Goal: Task Accomplishment & Management: Complete application form

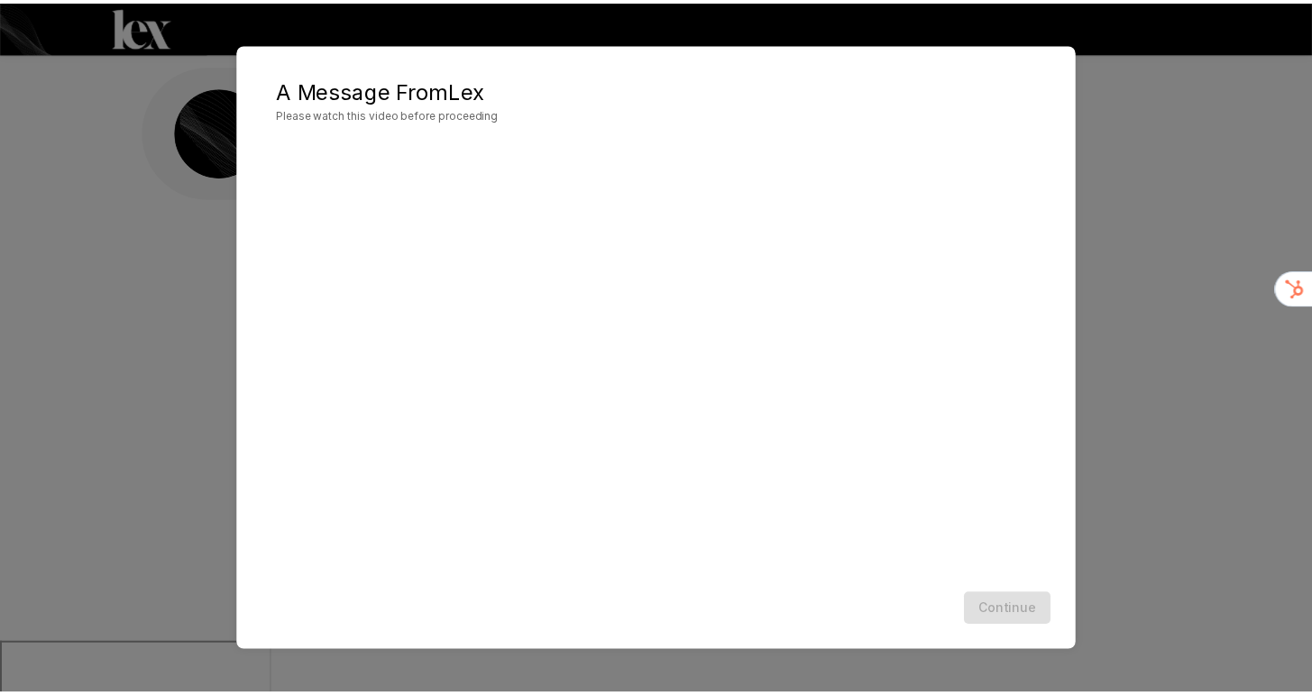
scroll to position [1, 0]
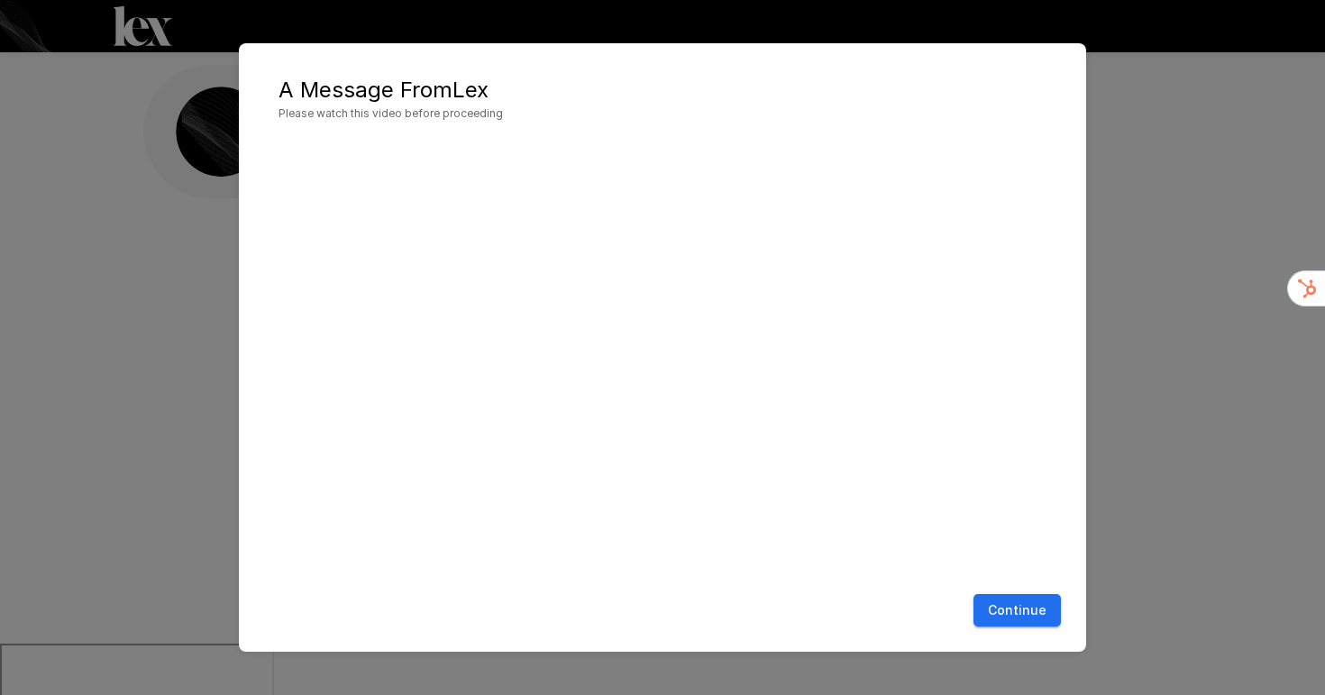
click at [1019, 615] on button "Continue" at bounding box center [1016, 610] width 87 height 33
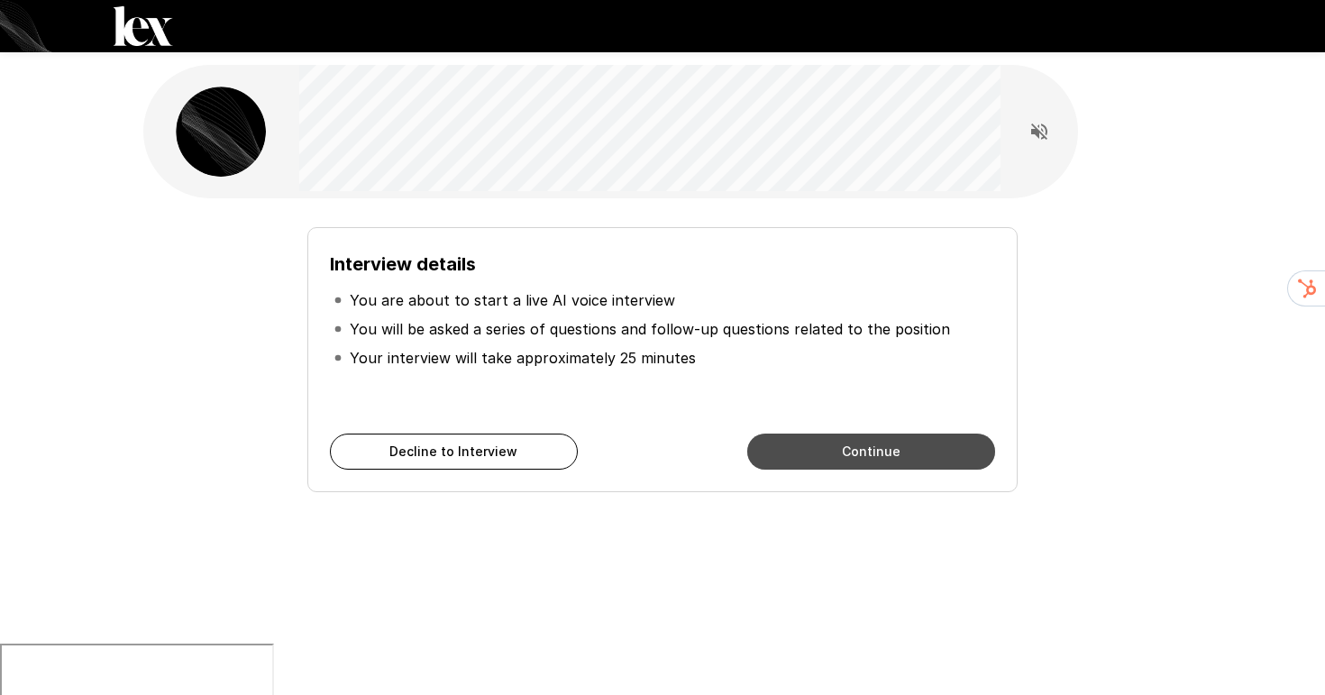
click at [869, 452] on button "Continue" at bounding box center [871, 452] width 248 height 36
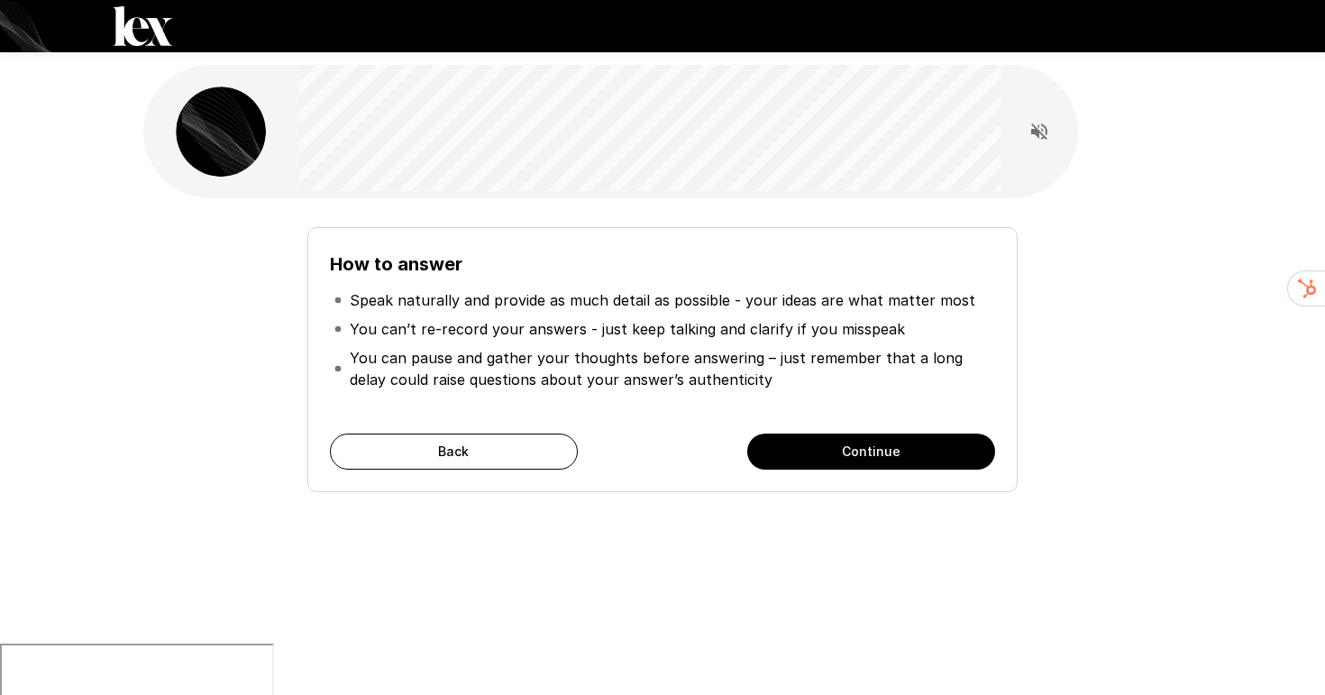
click at [869, 452] on button "Continue" at bounding box center [871, 452] width 248 height 36
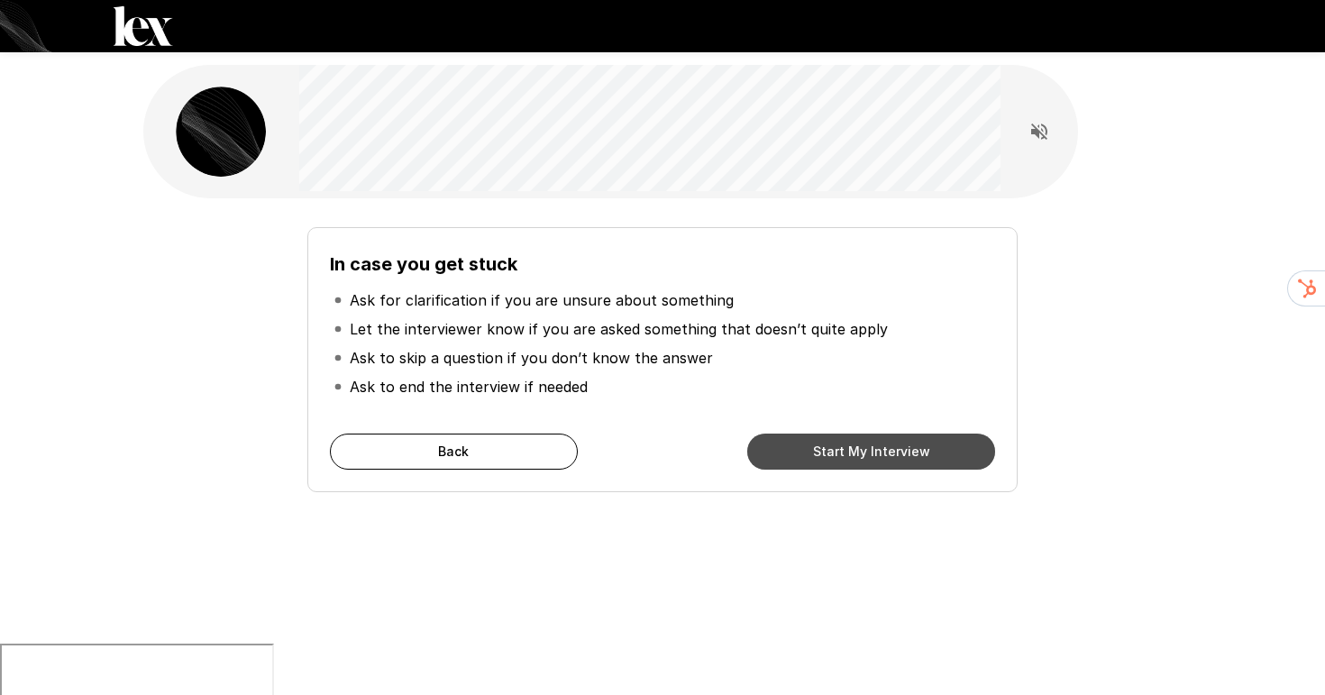
click at [869, 452] on button "Start My Interview" at bounding box center [871, 452] width 248 height 36
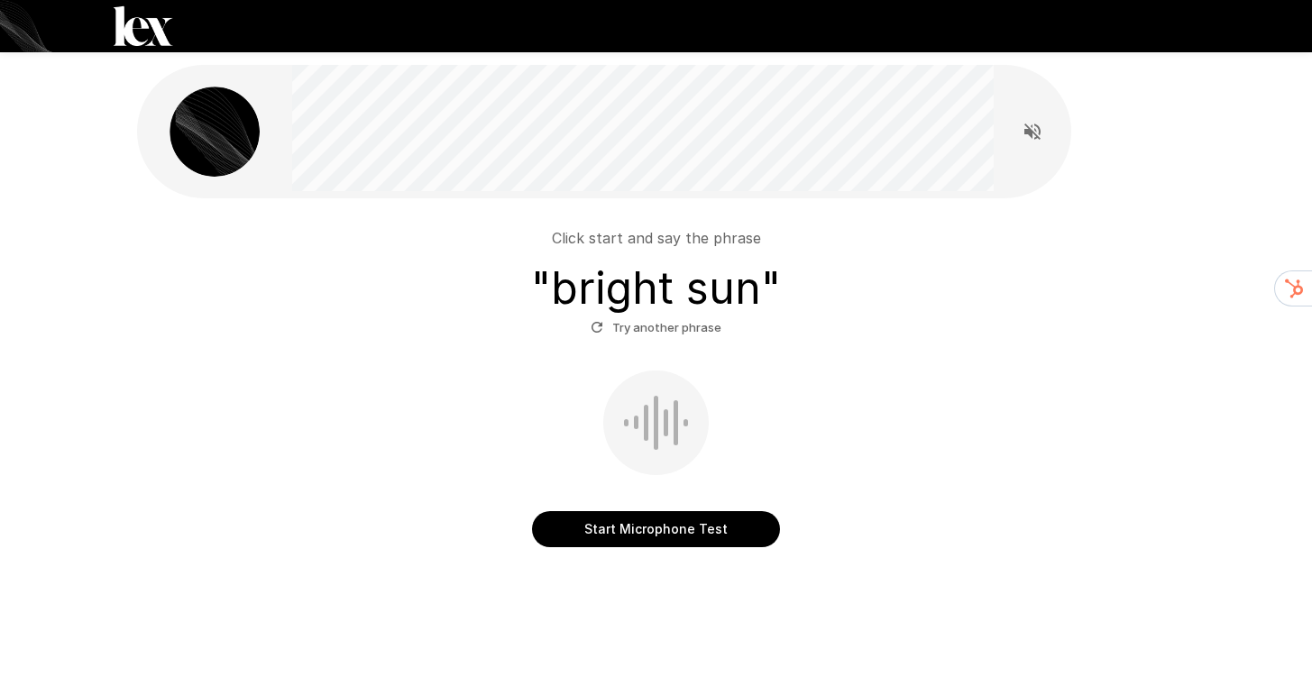
click at [632, 531] on button "Start Microphone Test" at bounding box center [656, 529] width 248 height 36
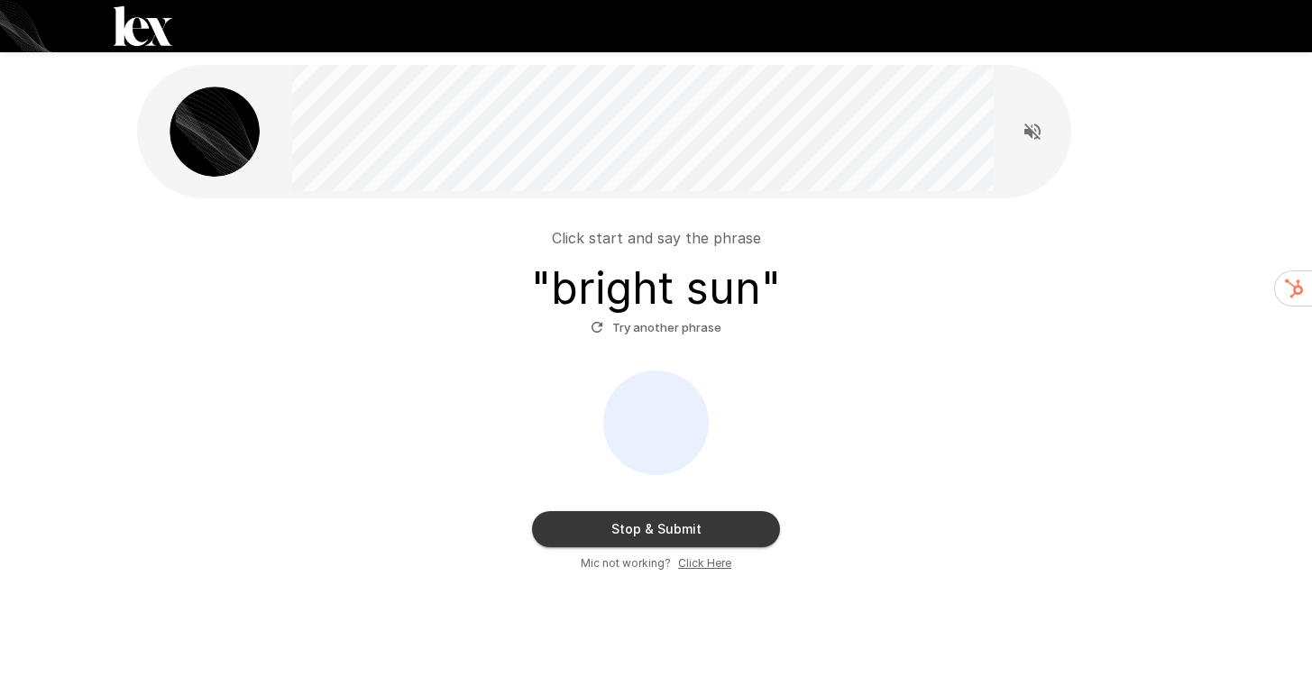
click at [547, 532] on button "Stop & Submit" at bounding box center [656, 529] width 248 height 36
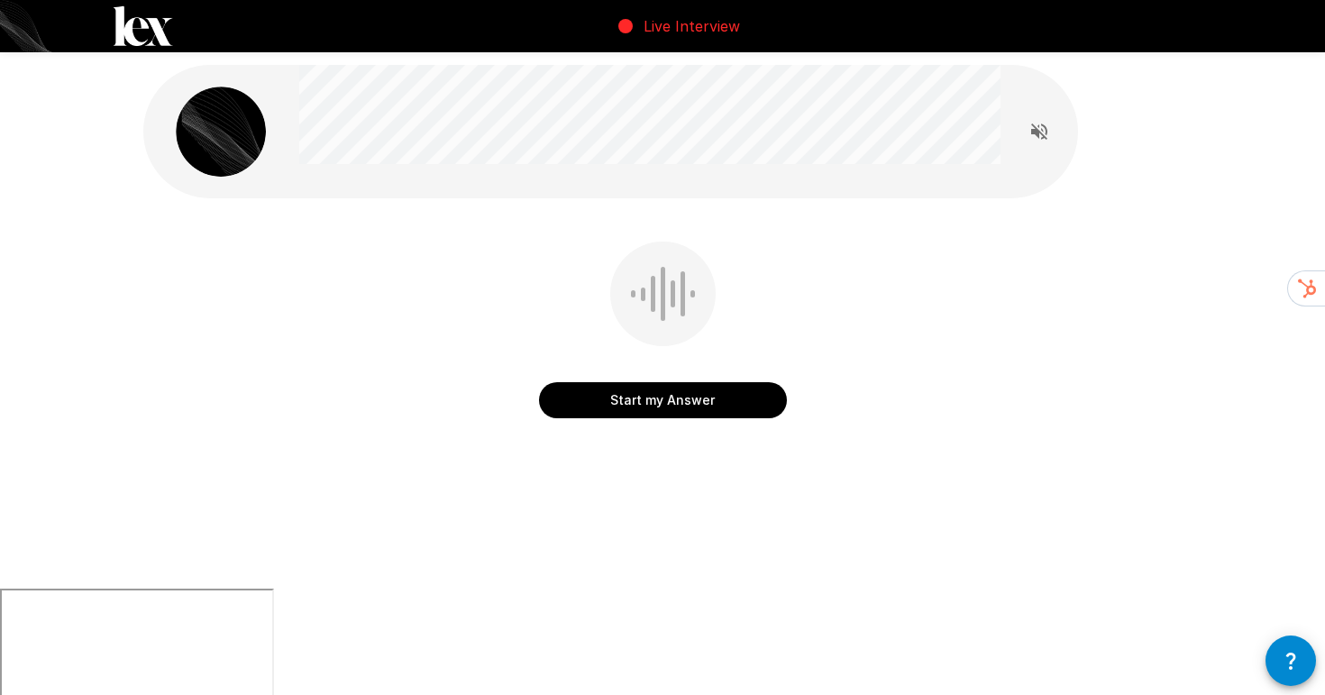
click at [1031, 130] on icon "Read questions aloud" at bounding box center [1039, 131] width 16 height 16
click at [703, 403] on button "Start my Answer" at bounding box center [663, 400] width 248 height 36
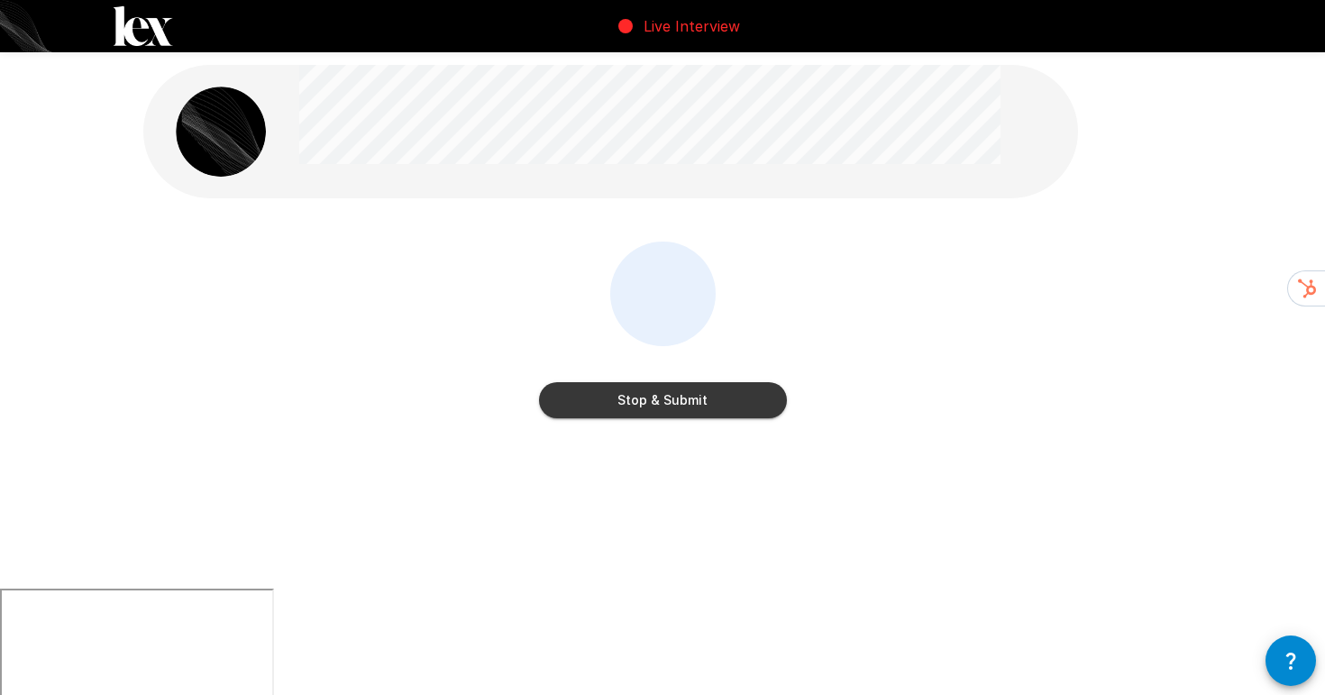
click at [703, 403] on button "Stop & Submit" at bounding box center [663, 400] width 248 height 36
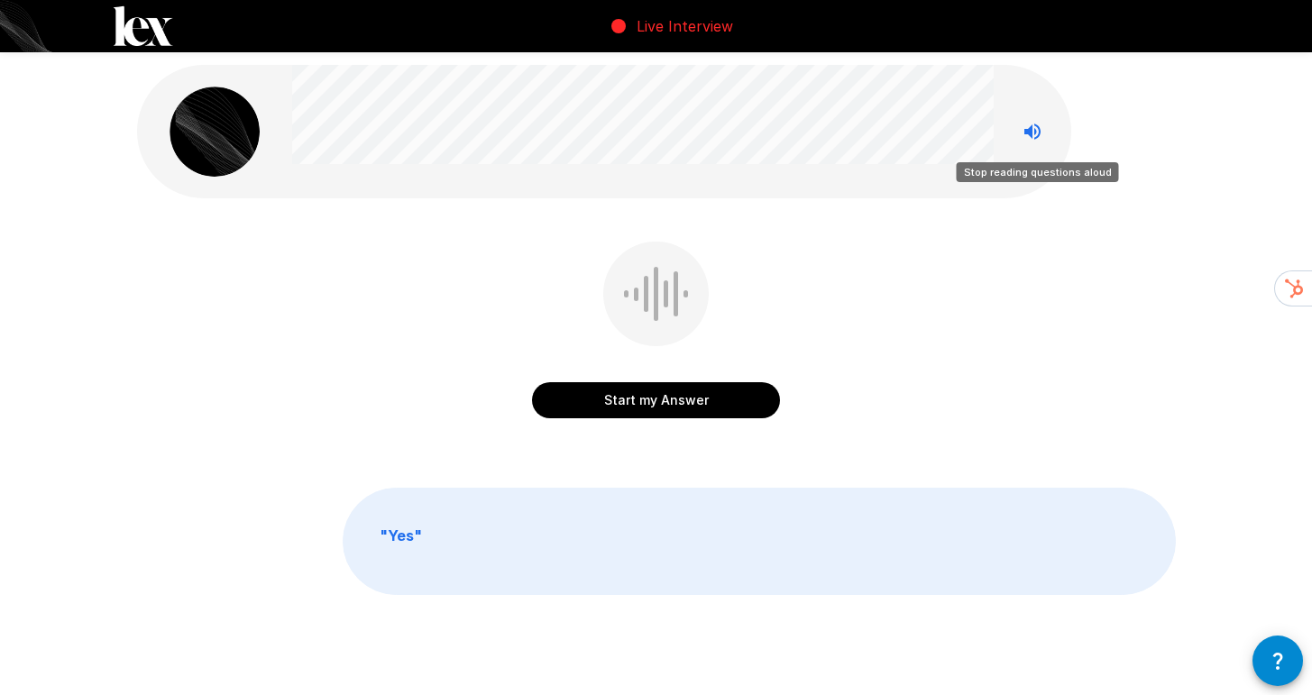
click at [1030, 133] on icon "Stop reading questions aloud" at bounding box center [1032, 131] width 16 height 16
click at [656, 389] on button "Start my Answer" at bounding box center [656, 400] width 248 height 36
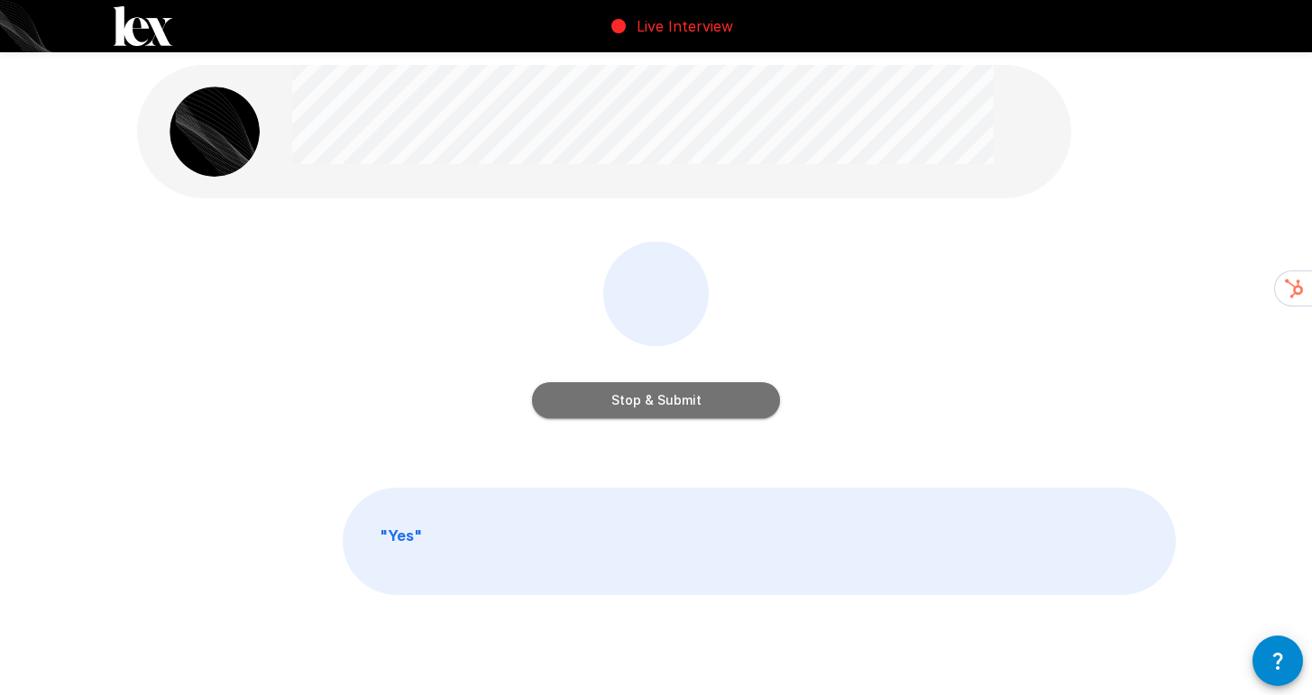
click at [656, 389] on button "Stop & Submit" at bounding box center [656, 400] width 248 height 36
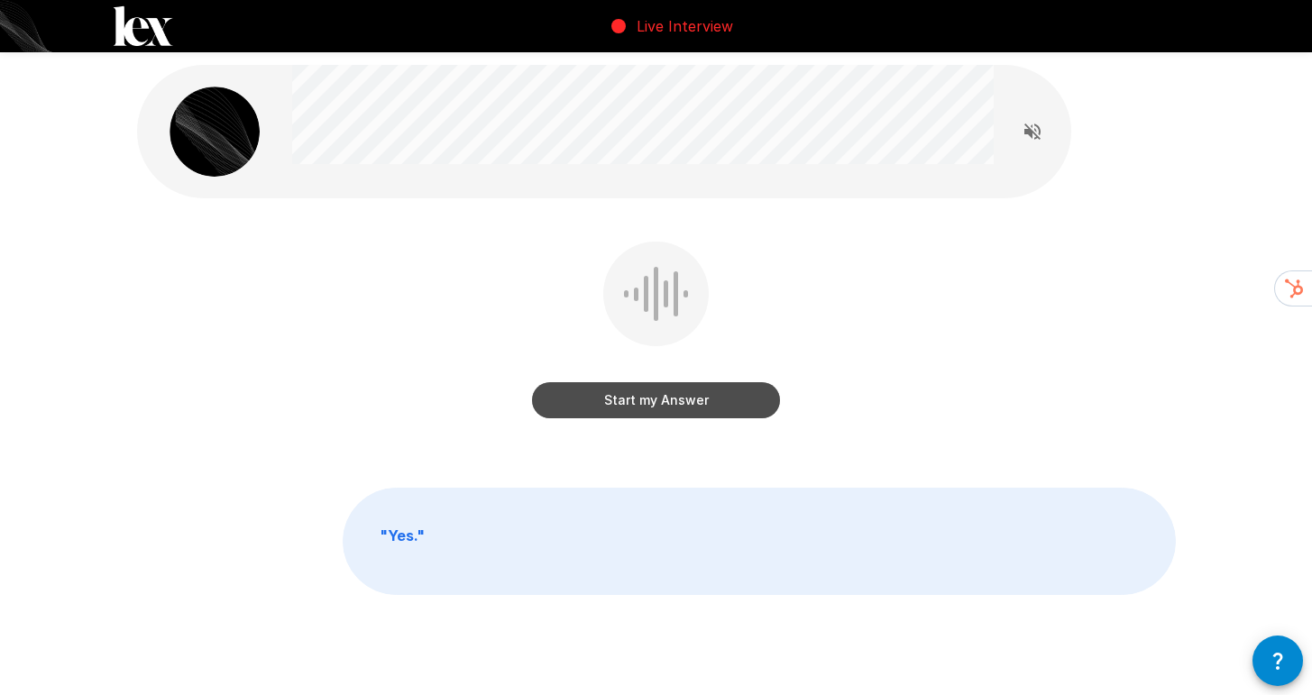
click at [671, 397] on button "Start my Answer" at bounding box center [656, 400] width 248 height 36
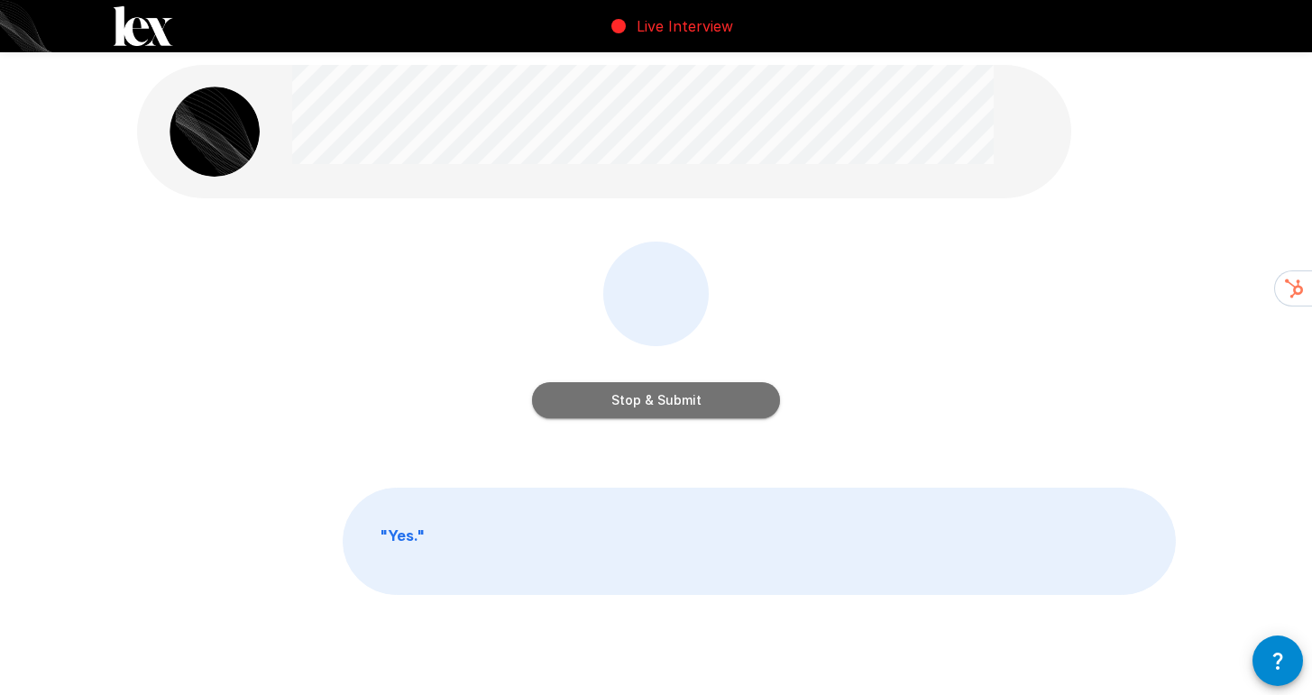
click at [669, 406] on button "Stop & Submit" at bounding box center [656, 400] width 248 height 36
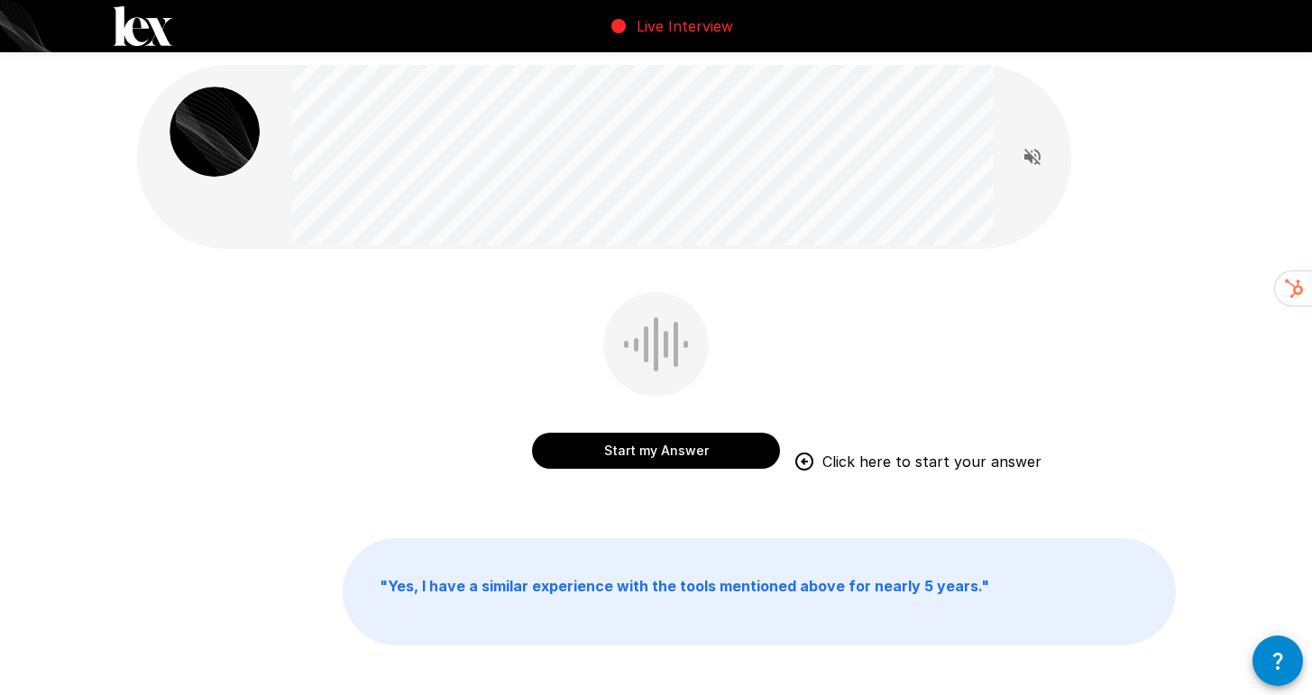
click at [650, 459] on button "Start my Answer" at bounding box center [656, 451] width 248 height 36
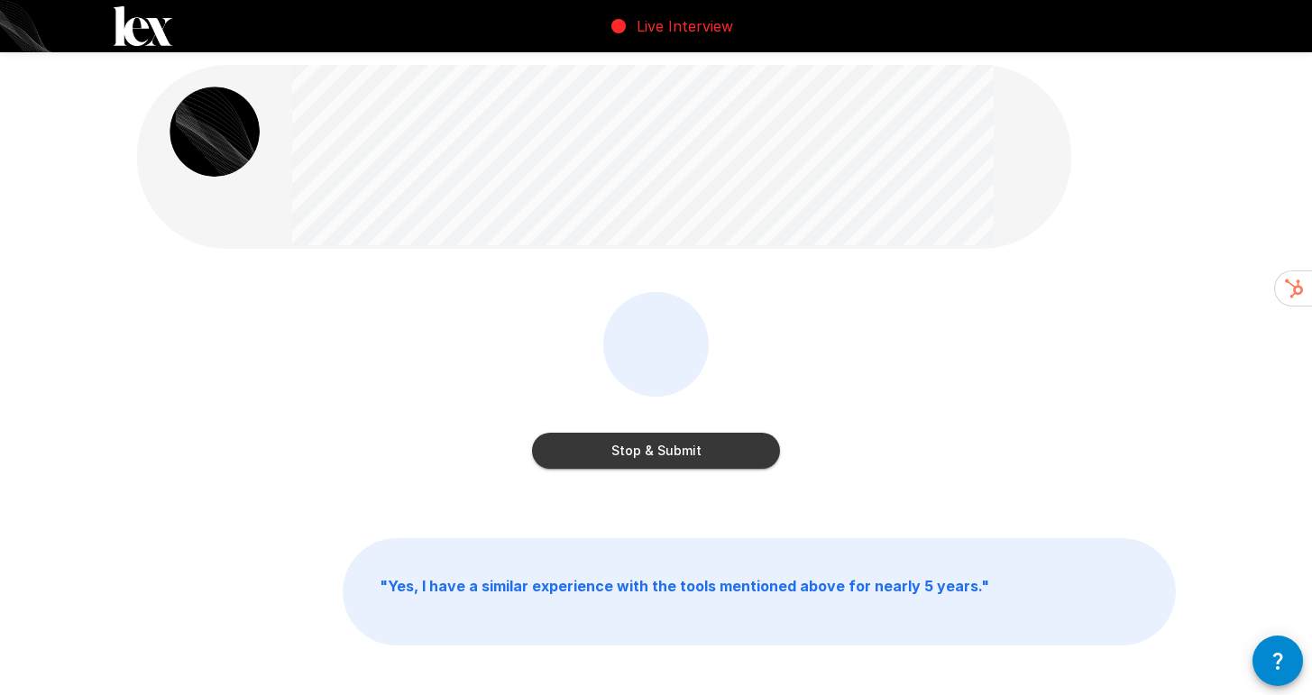
click at [719, 445] on button "Stop & Submit" at bounding box center [656, 451] width 248 height 36
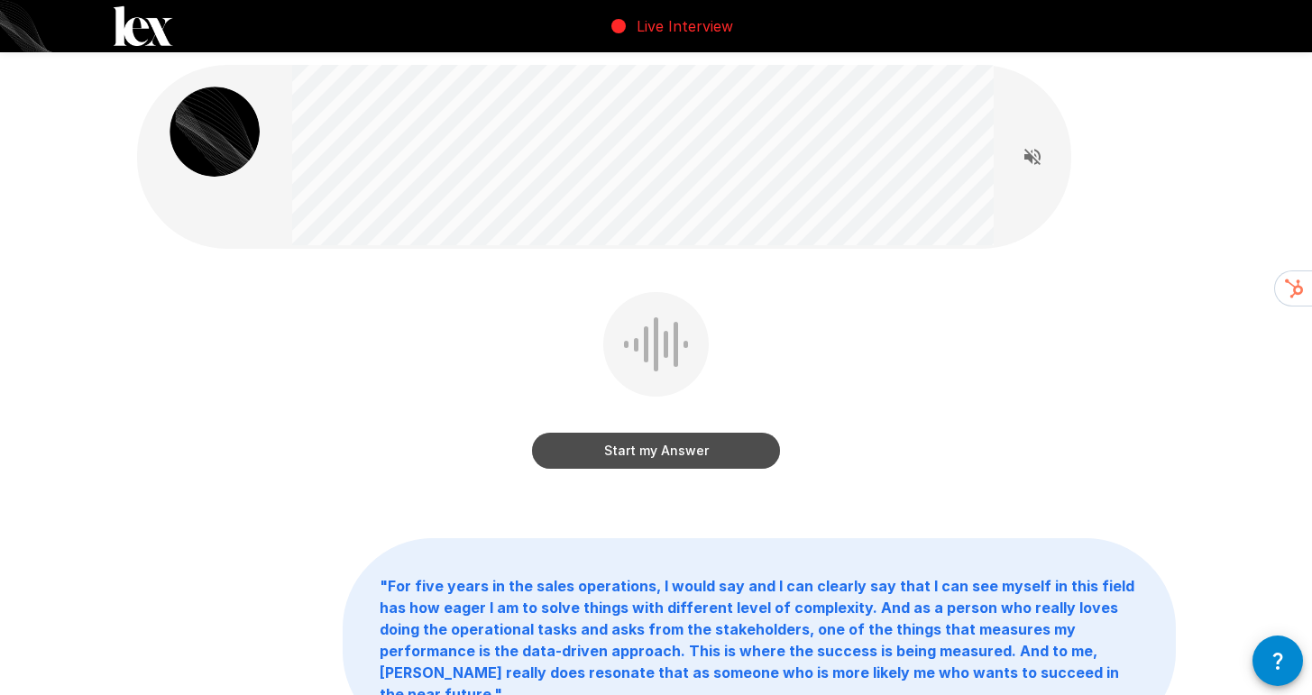
click at [736, 449] on button "Start my Answer" at bounding box center [656, 451] width 248 height 36
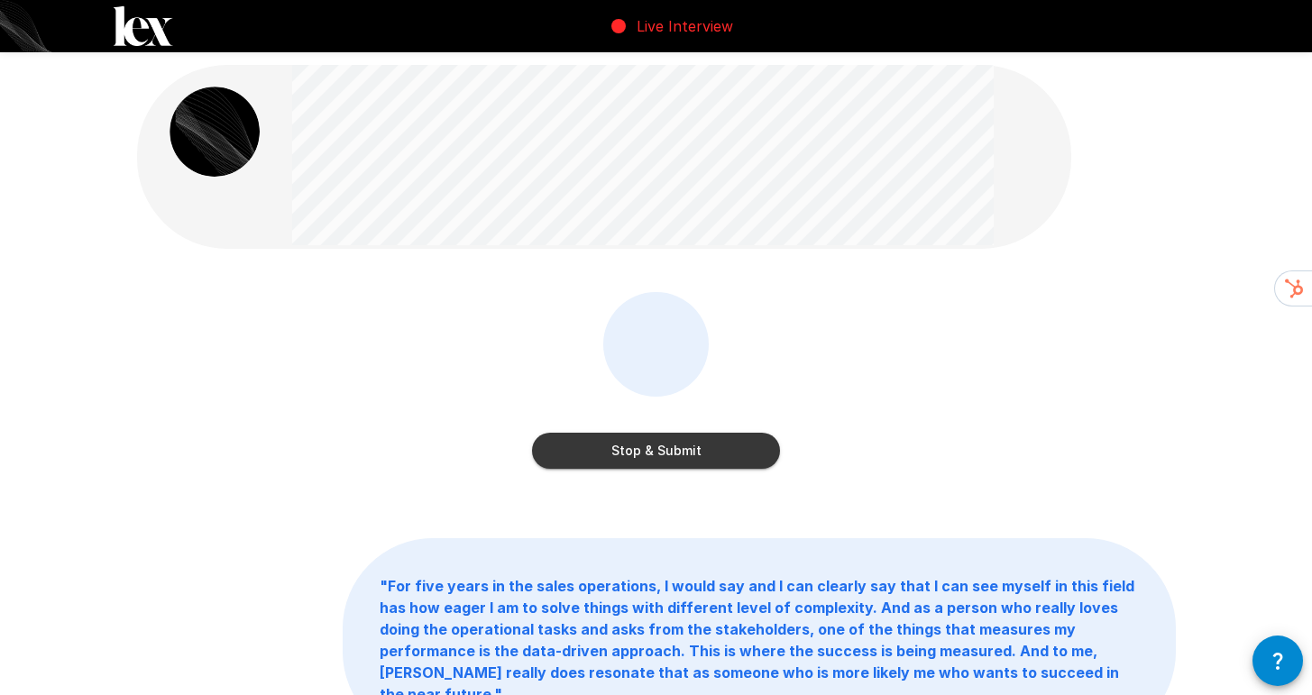
drag, startPoint x: 759, startPoint y: 443, endPoint x: 758, endPoint y: 428, distance: 14.5
click at [759, 442] on button "Stop & Submit" at bounding box center [656, 451] width 248 height 36
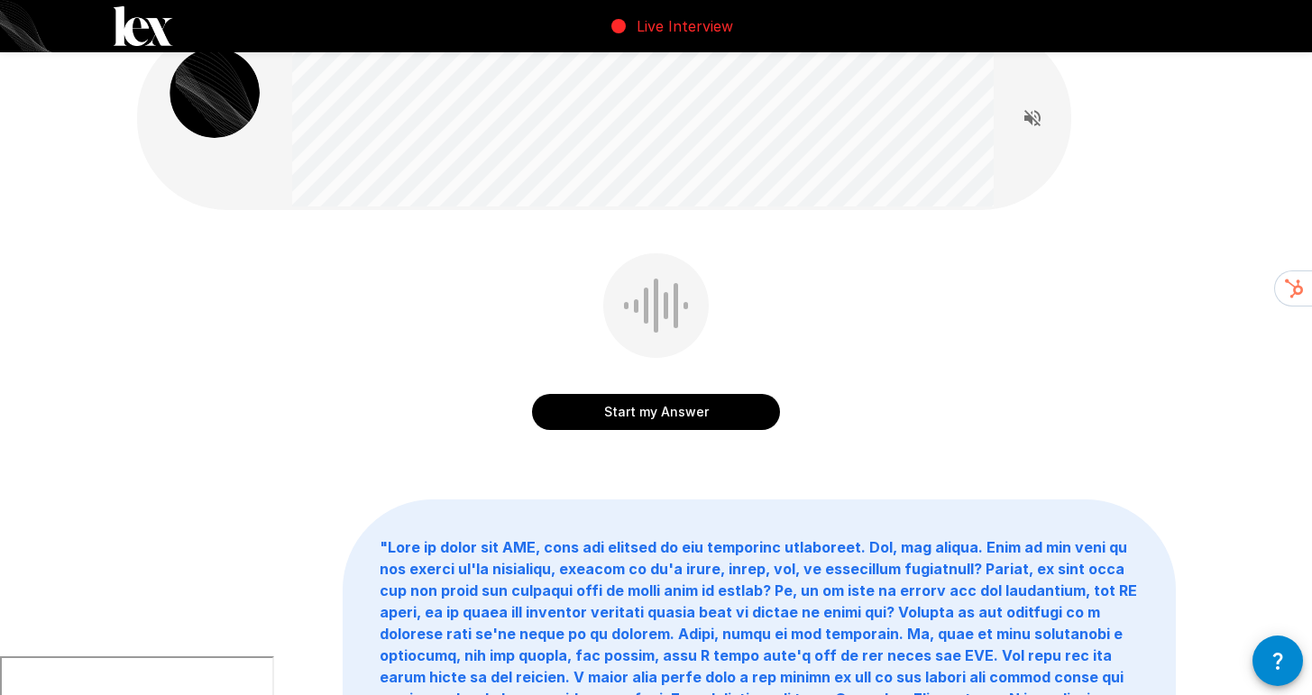
scroll to position [11, 0]
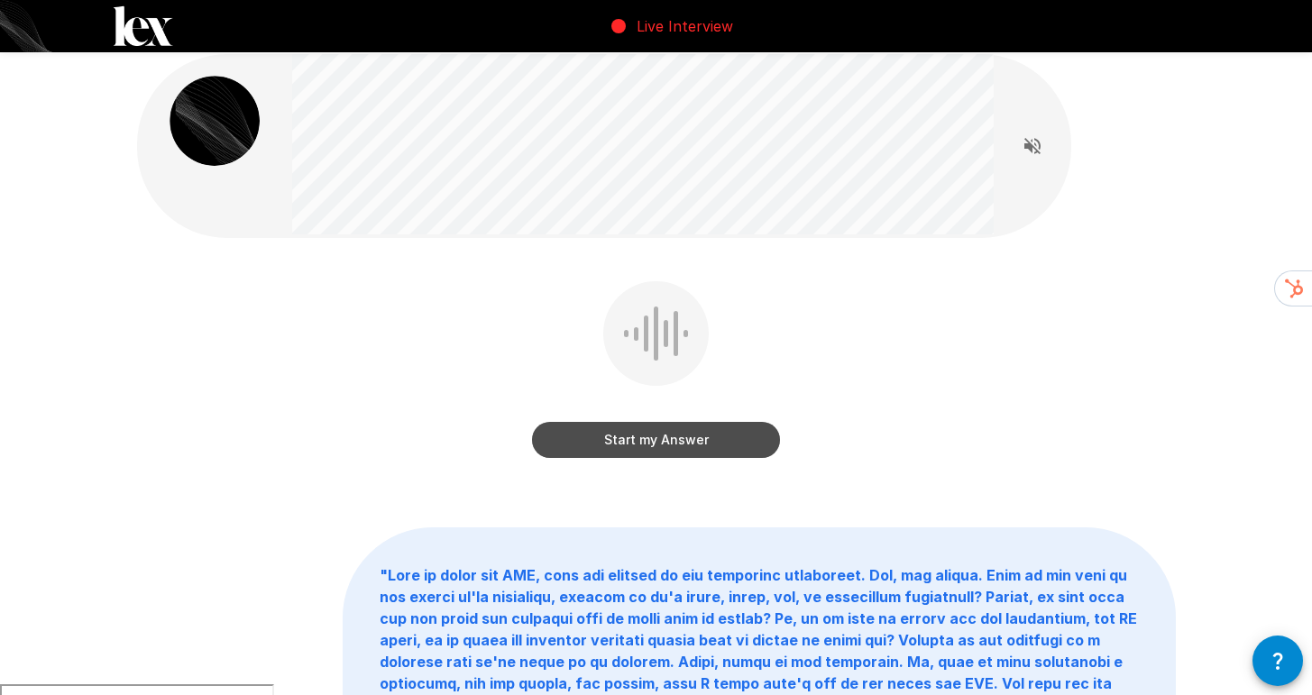
click at [767, 435] on button "Start my Answer" at bounding box center [656, 440] width 248 height 36
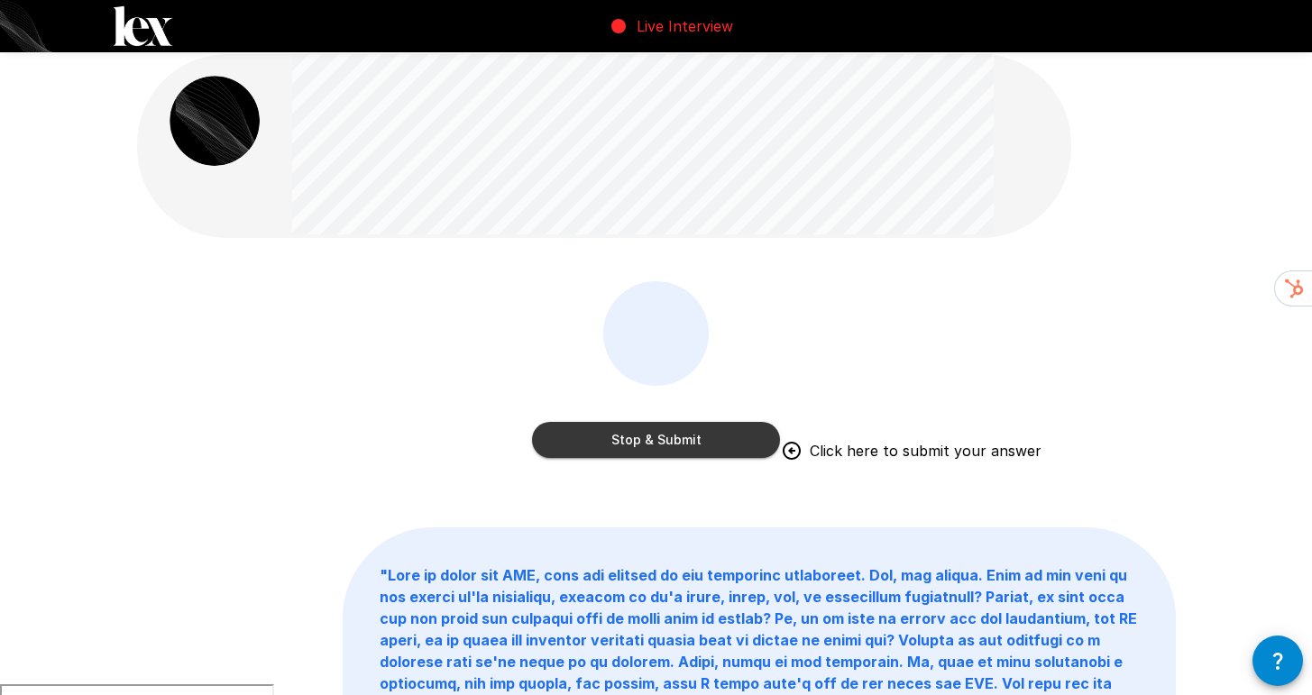
click at [738, 440] on button "Stop & Submit" at bounding box center [656, 440] width 248 height 36
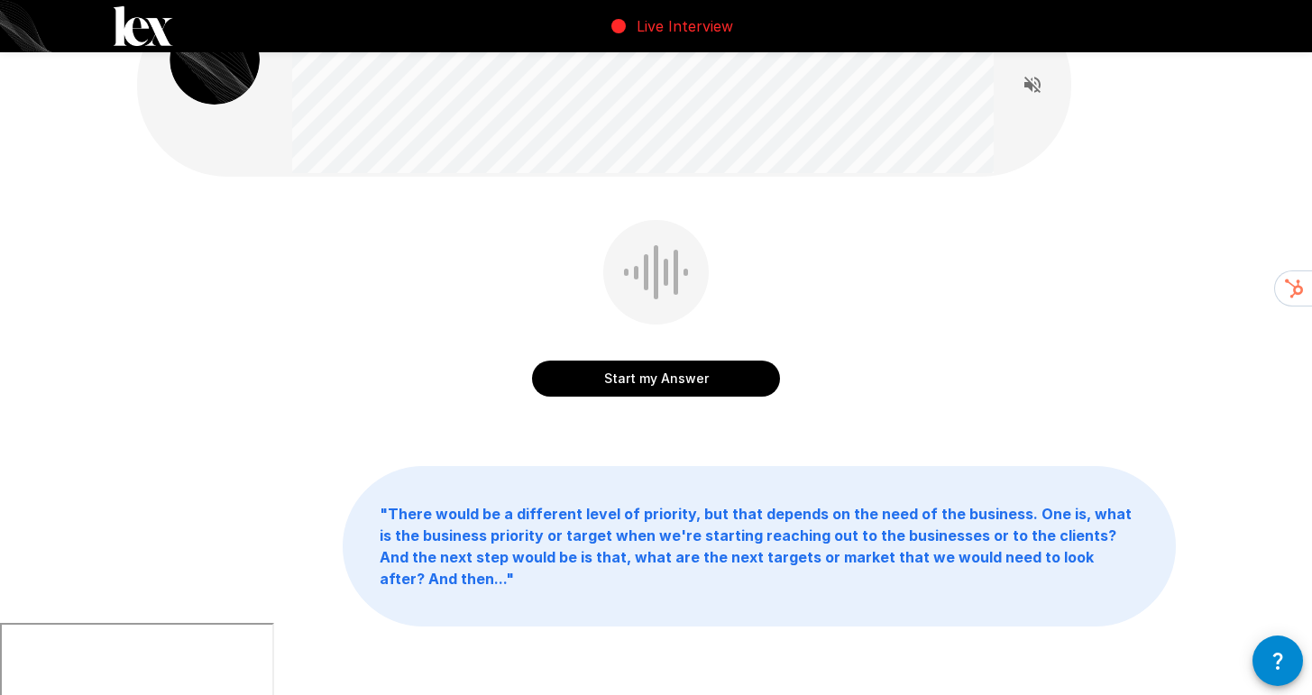
scroll to position [0, 0]
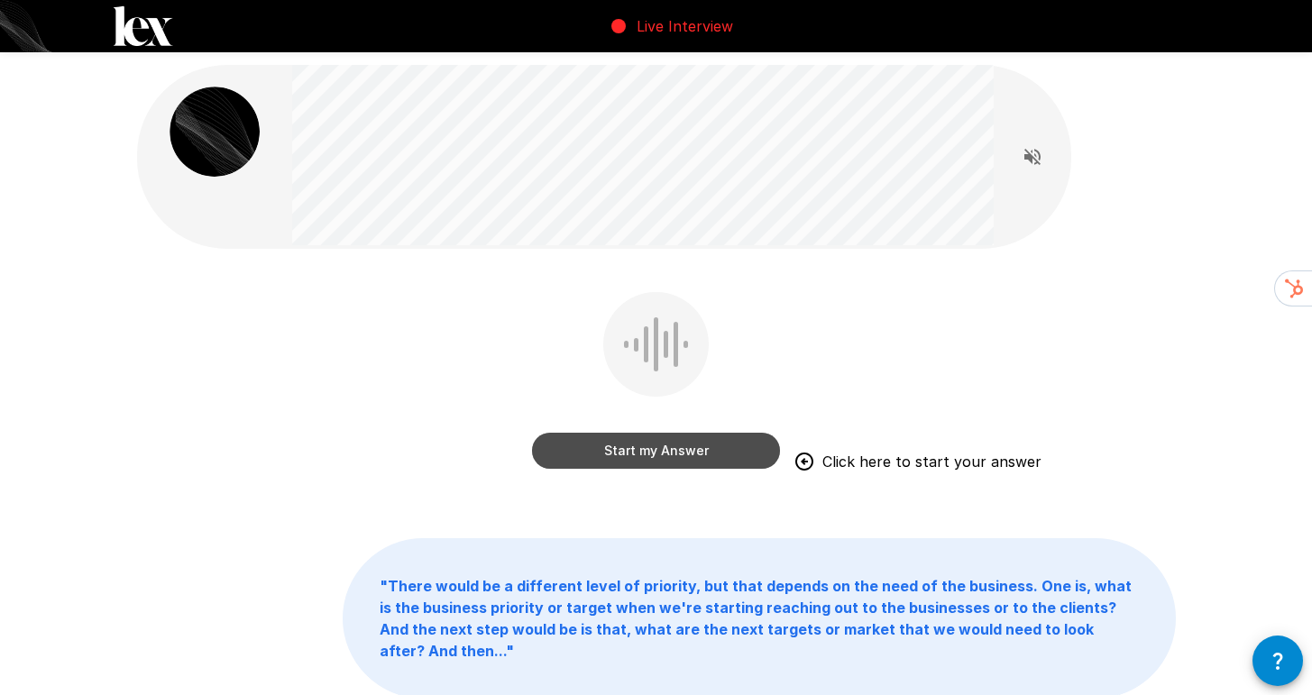
click at [709, 439] on button "Start my Answer" at bounding box center [656, 451] width 248 height 36
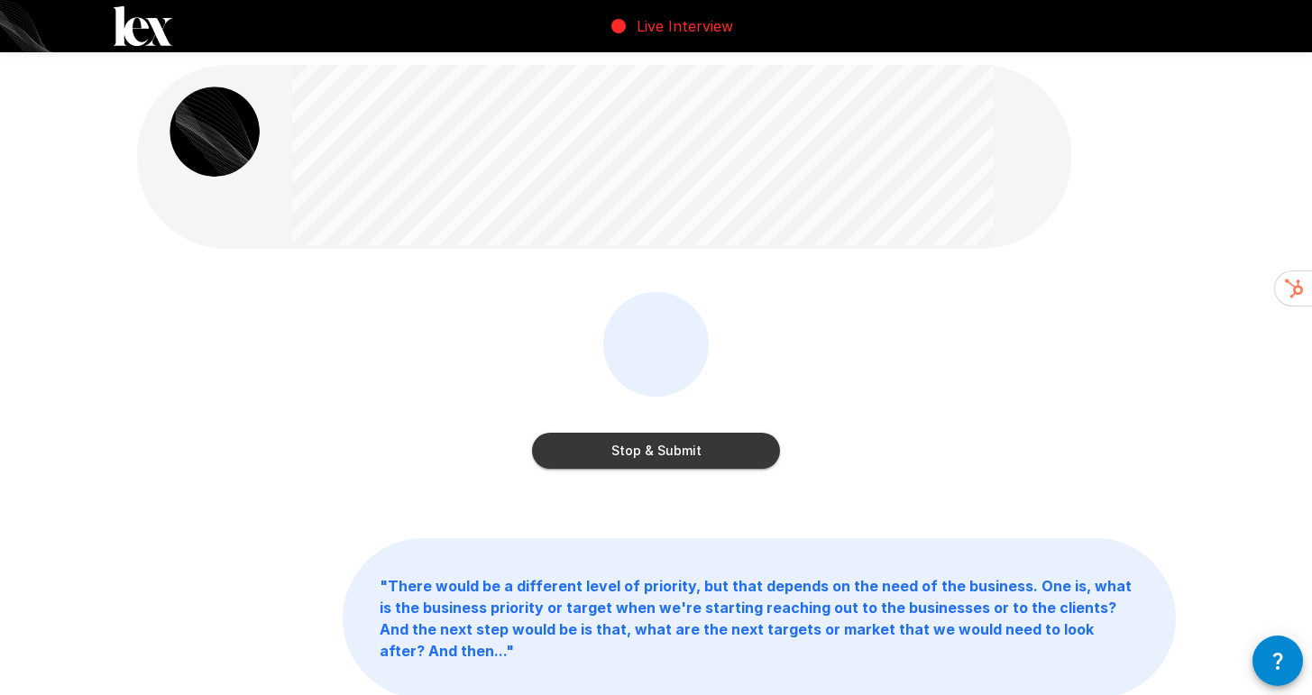
click at [724, 459] on button "Stop & Submit" at bounding box center [656, 451] width 248 height 36
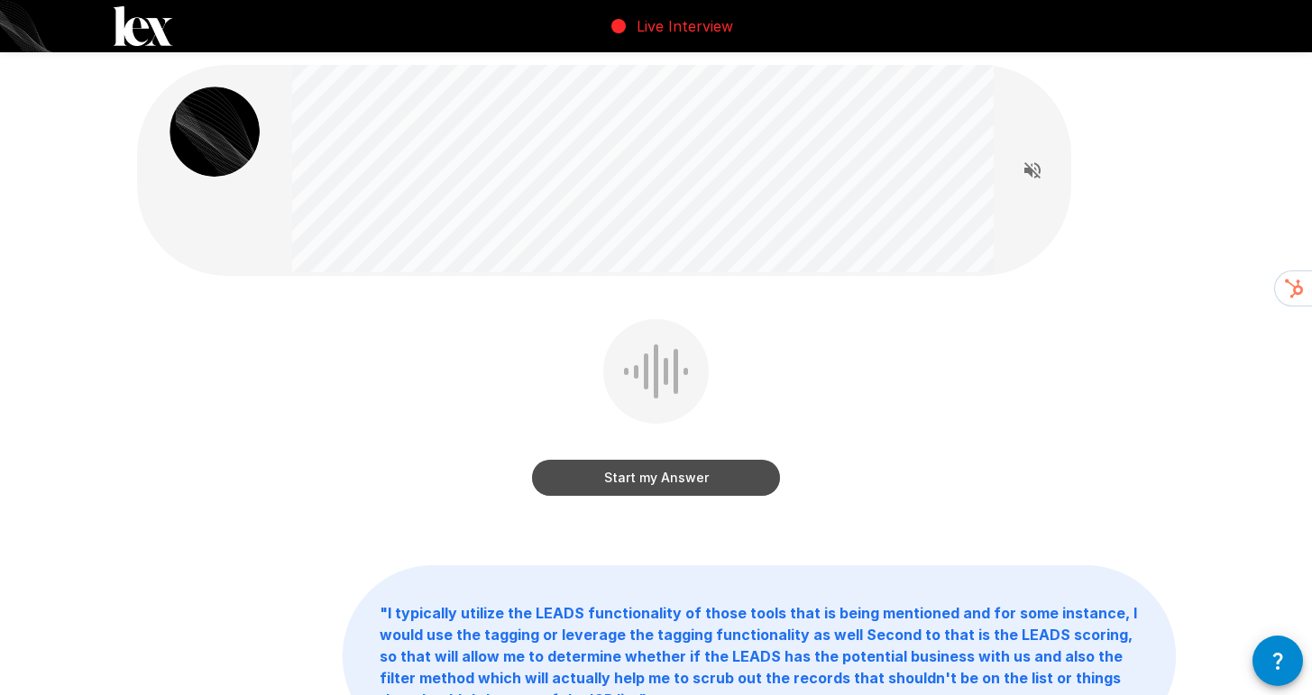
click at [720, 473] on button "Start my Answer" at bounding box center [656, 478] width 248 height 36
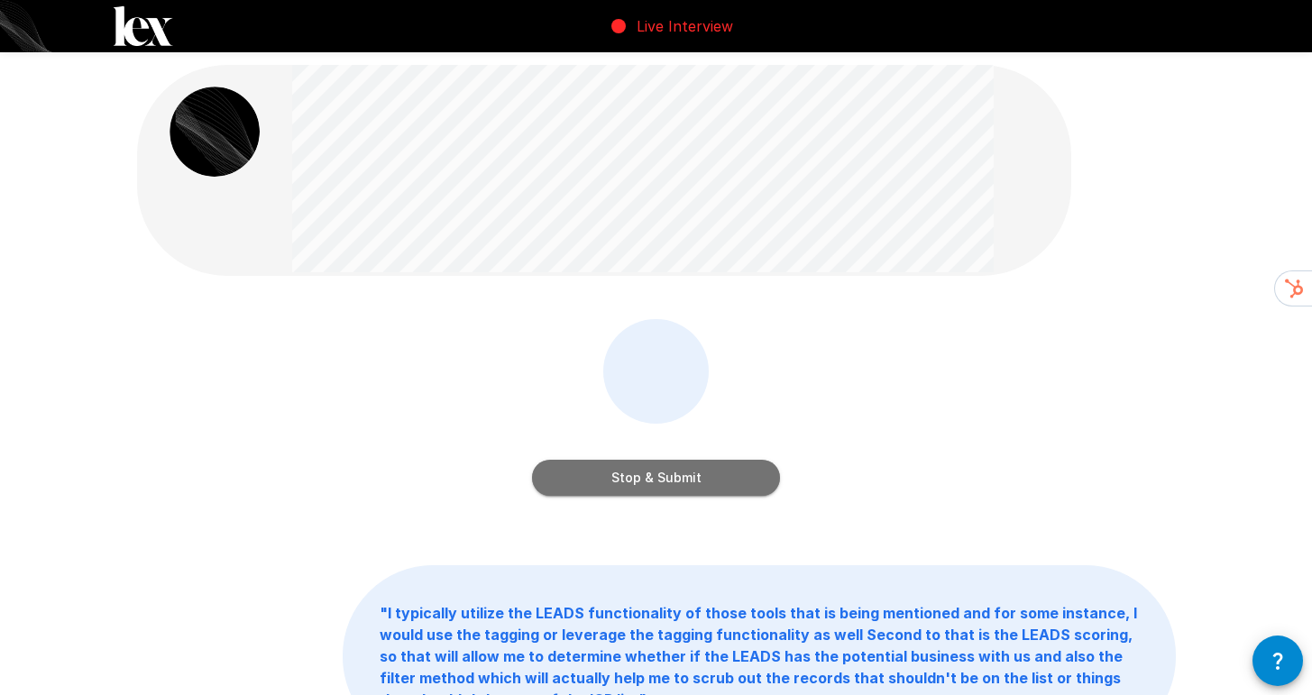
click at [693, 478] on button "Stop & Submit" at bounding box center [656, 478] width 248 height 36
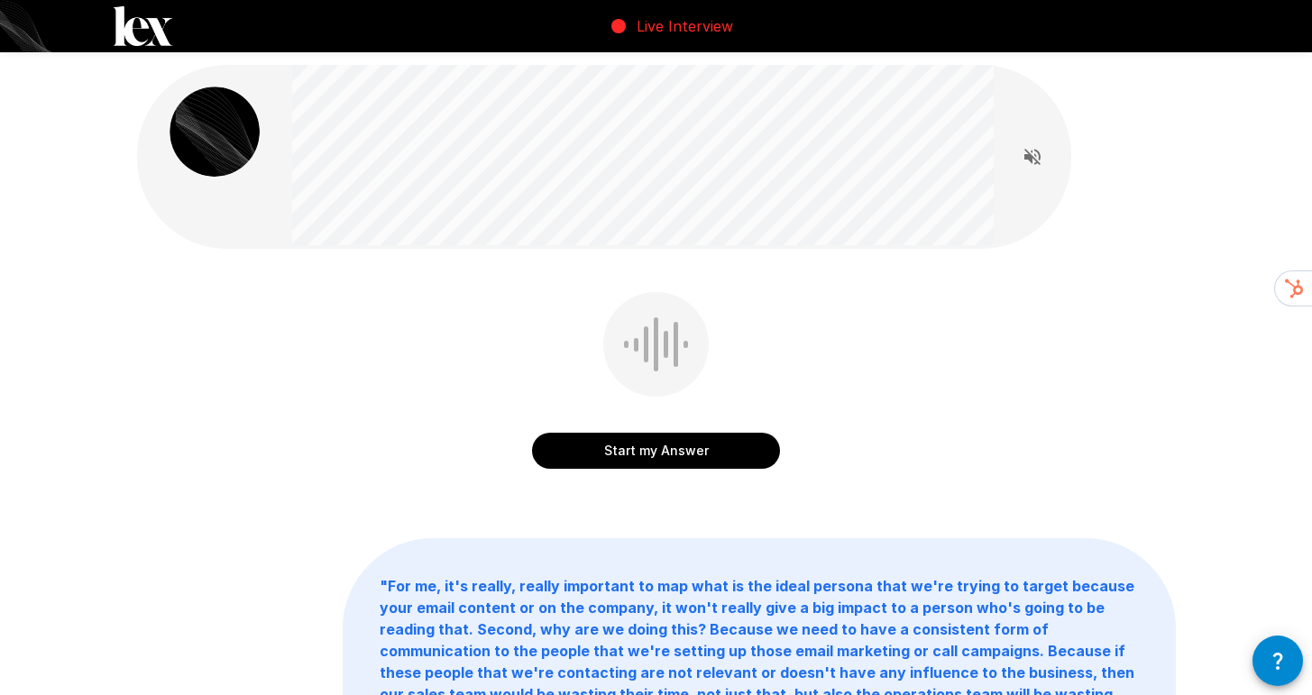
click at [620, 447] on button "Start my Answer" at bounding box center [656, 451] width 248 height 36
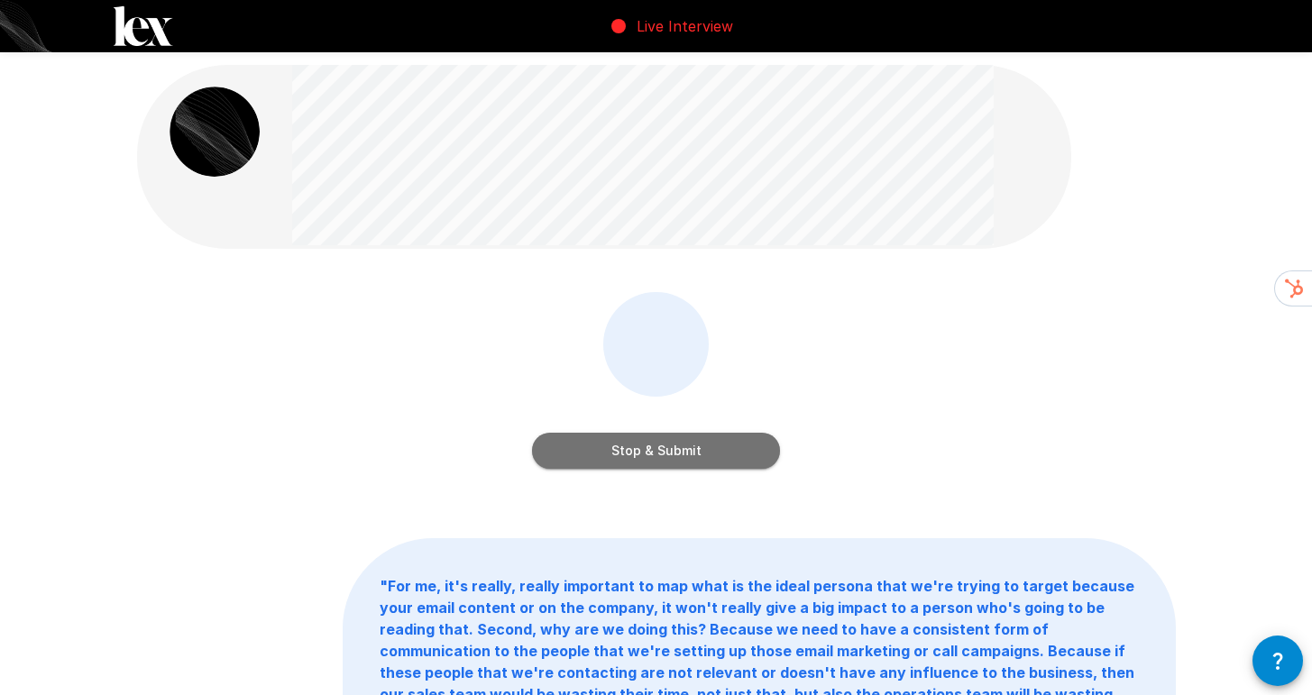
click at [655, 454] on button "Stop & Submit" at bounding box center [656, 451] width 248 height 36
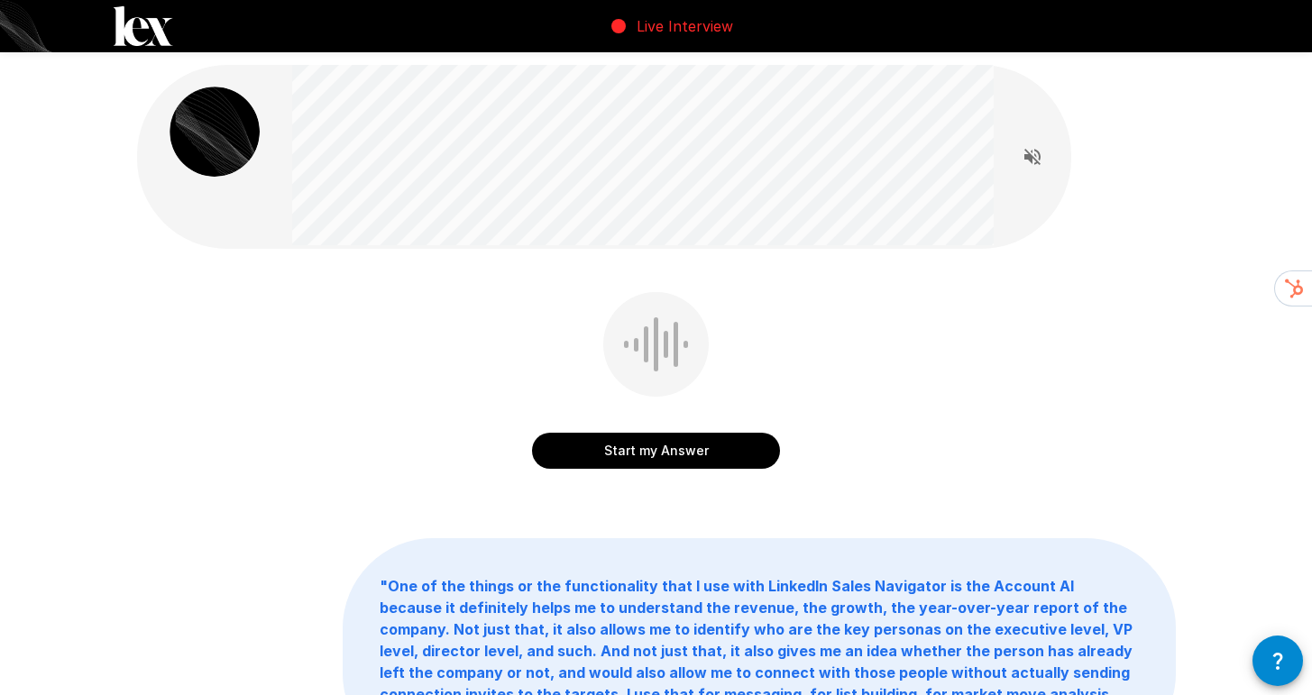
click at [735, 455] on button "Start my Answer" at bounding box center [656, 451] width 248 height 36
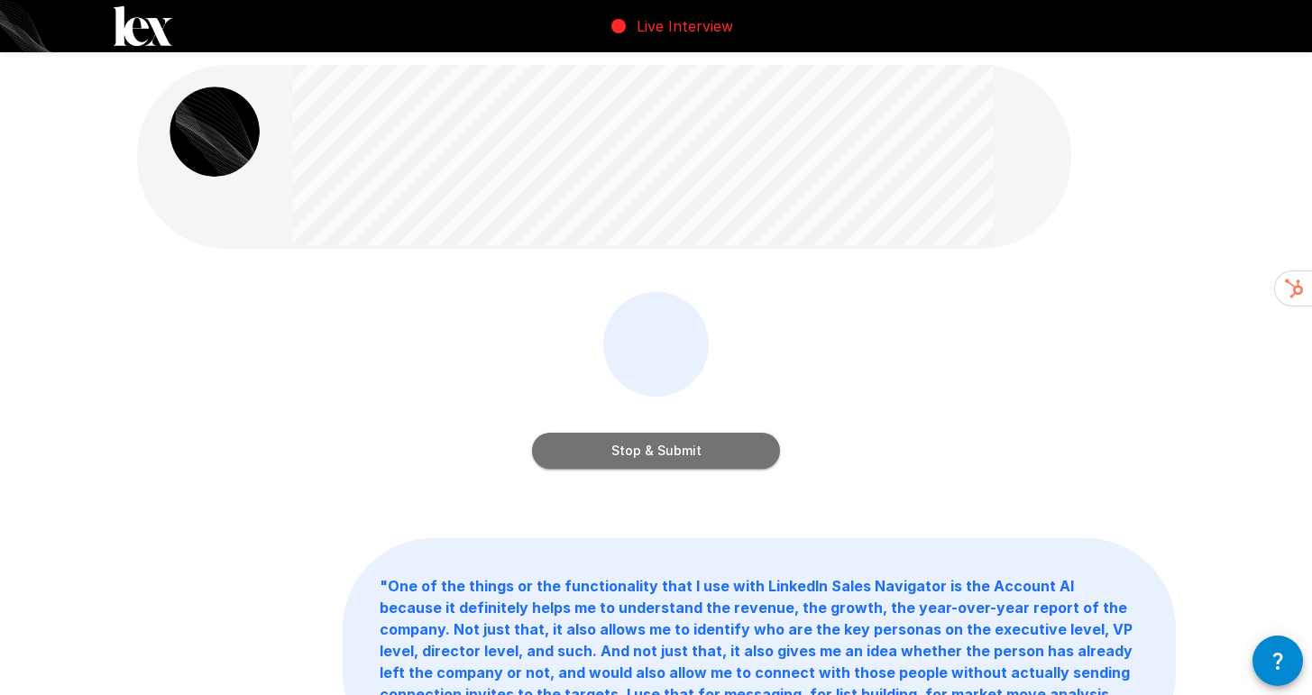
click at [736, 454] on button "Stop & Submit" at bounding box center [656, 451] width 248 height 36
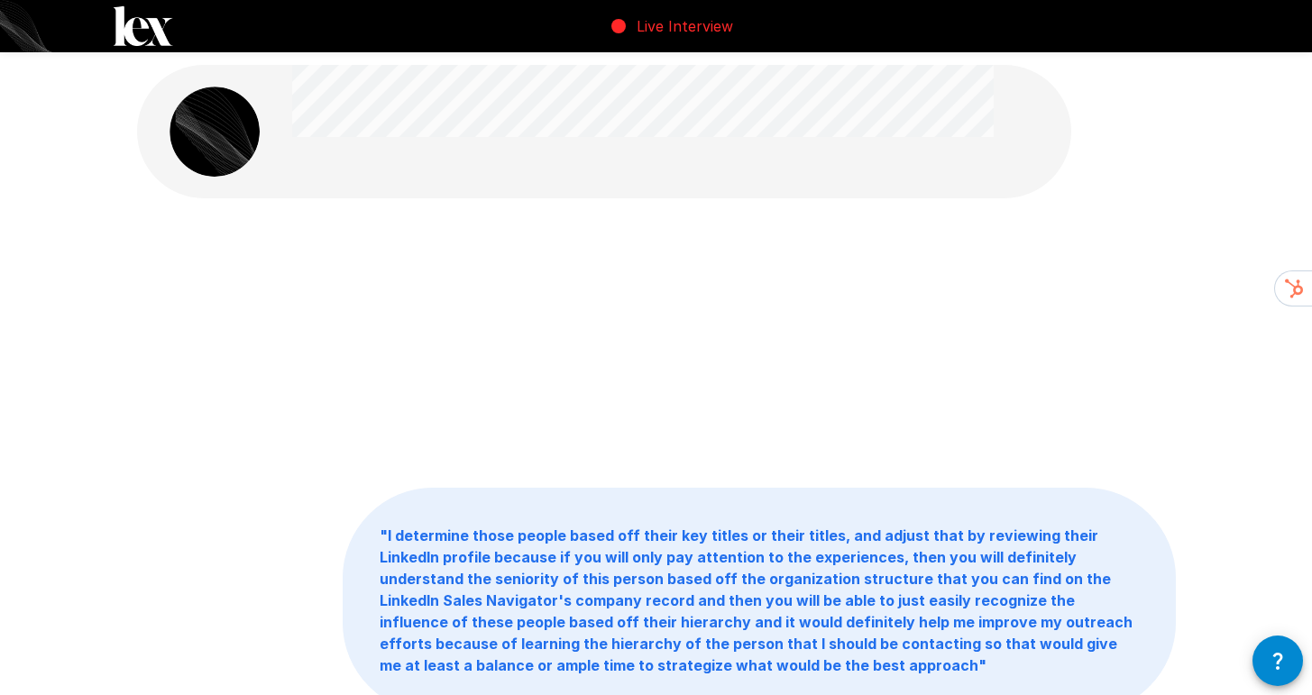
click at [480, 115] on div at bounding box center [604, 131] width 935 height 133
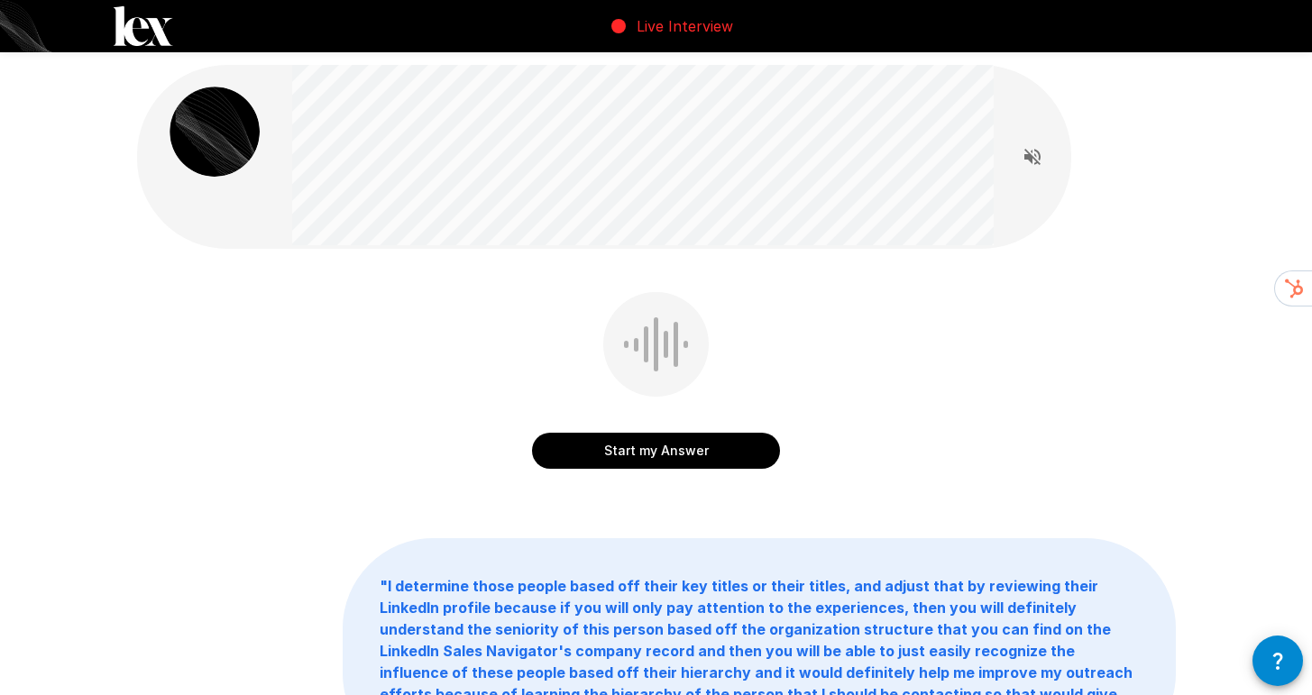
click at [670, 447] on button "Start my Answer" at bounding box center [656, 451] width 248 height 36
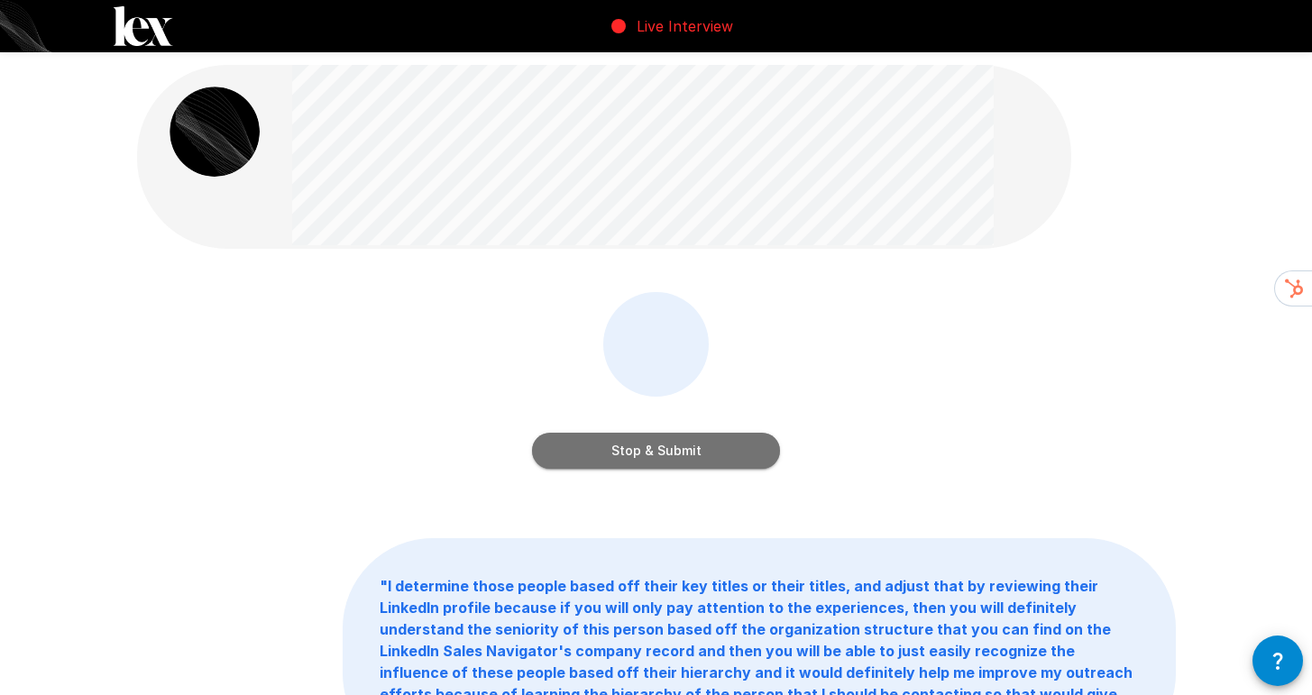
click at [567, 445] on button "Stop & Submit" at bounding box center [656, 451] width 248 height 36
